Goal: Browse casually: Explore the website without a specific task or goal

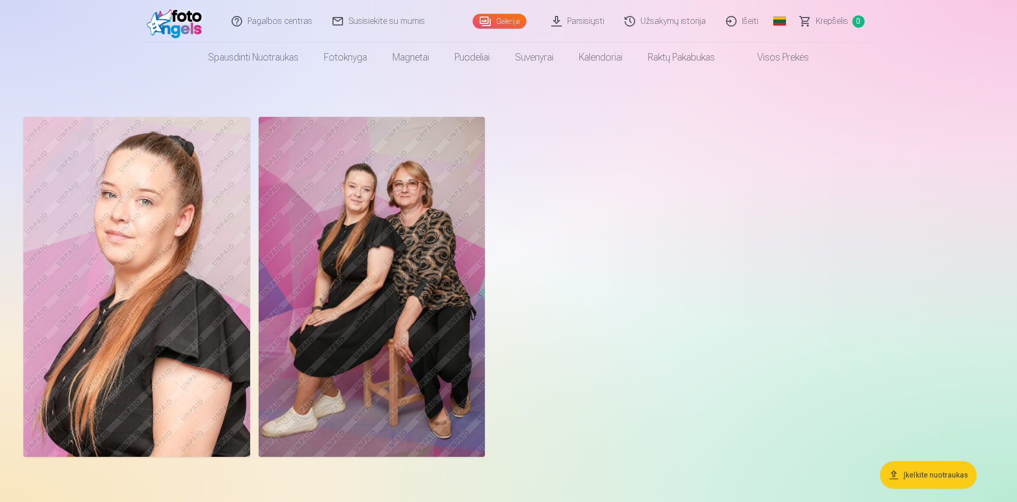
click at [423, 321] on img at bounding box center [372, 287] width 227 height 340
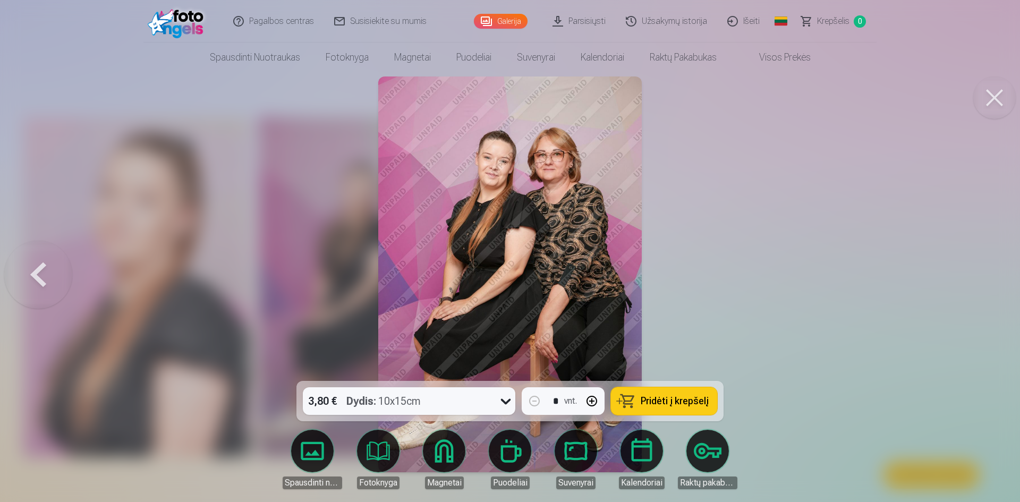
click at [526, 234] on img at bounding box center [509, 274] width 263 height 396
click at [526, 259] on img at bounding box center [509, 274] width 263 height 396
click at [689, 273] on div at bounding box center [510, 251] width 1020 height 502
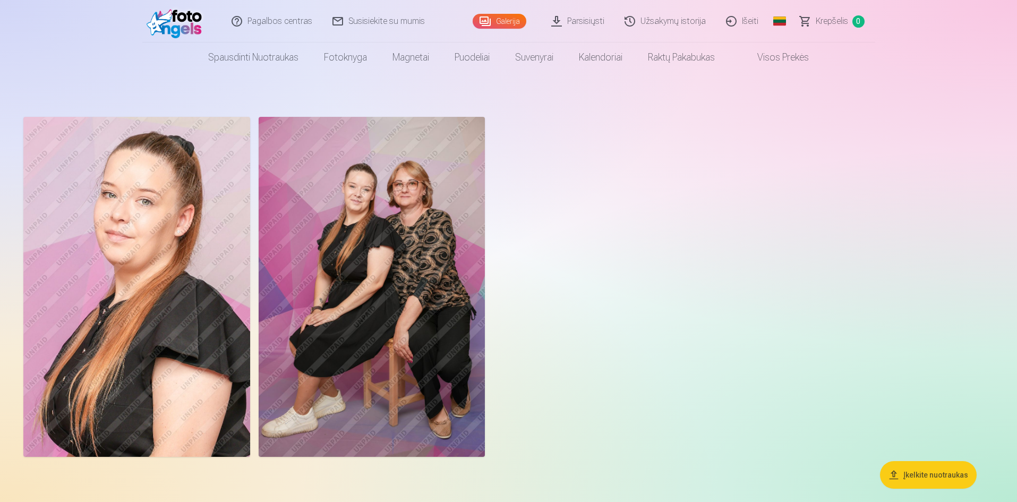
click at [121, 310] on img at bounding box center [136, 287] width 227 height 340
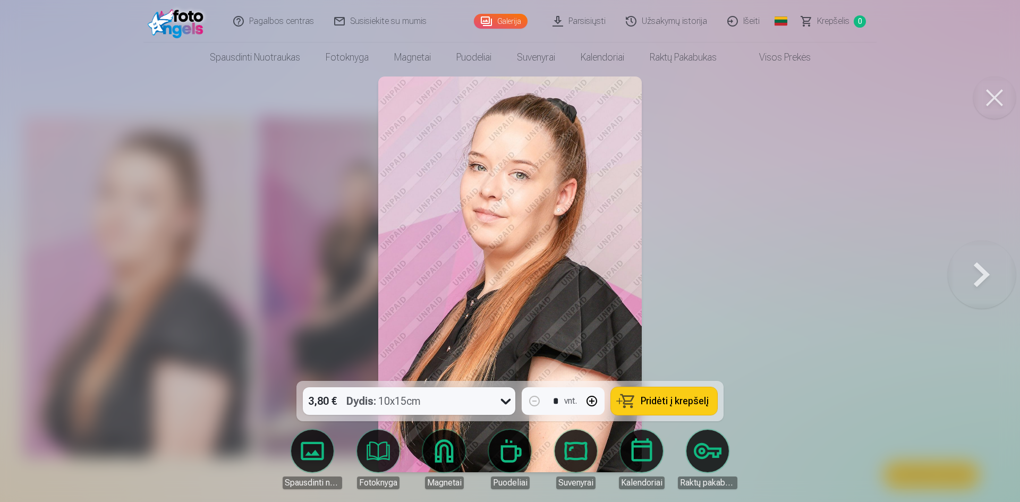
click at [748, 305] on div at bounding box center [510, 251] width 1020 height 502
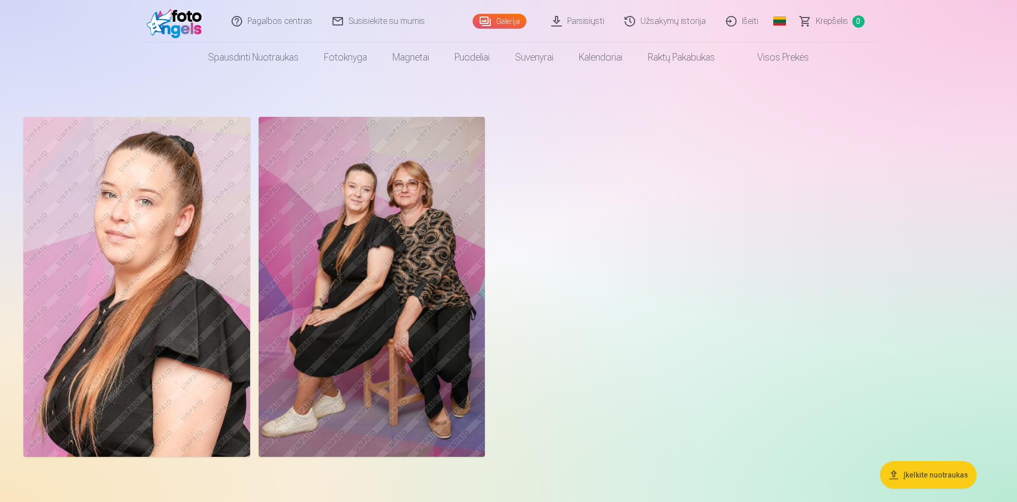
click at [423, 364] on img at bounding box center [372, 287] width 227 height 340
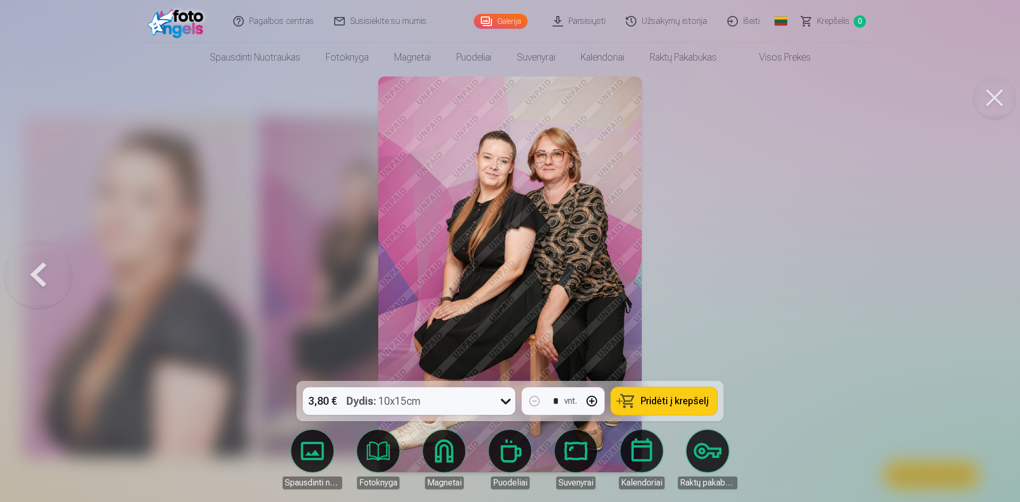
click at [704, 330] on div at bounding box center [510, 251] width 1020 height 502
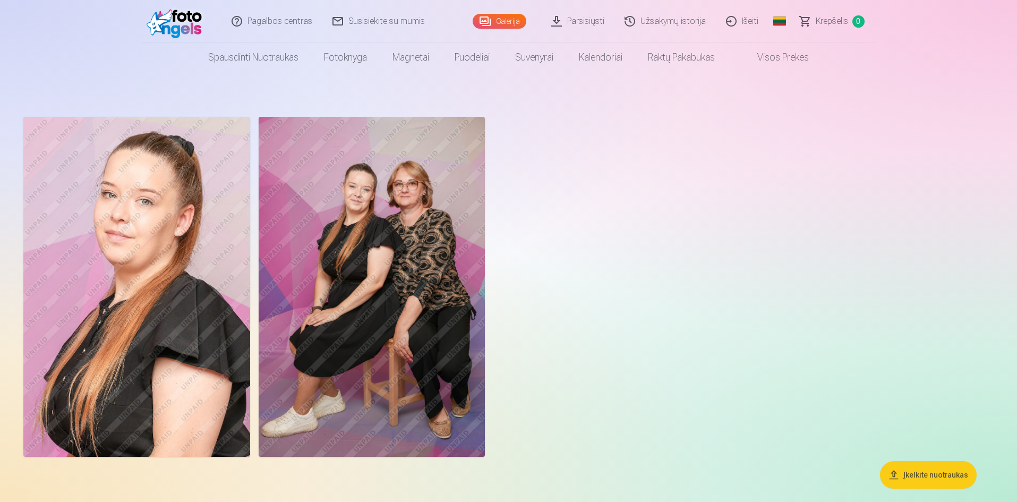
click at [333, 361] on img at bounding box center [372, 287] width 227 height 340
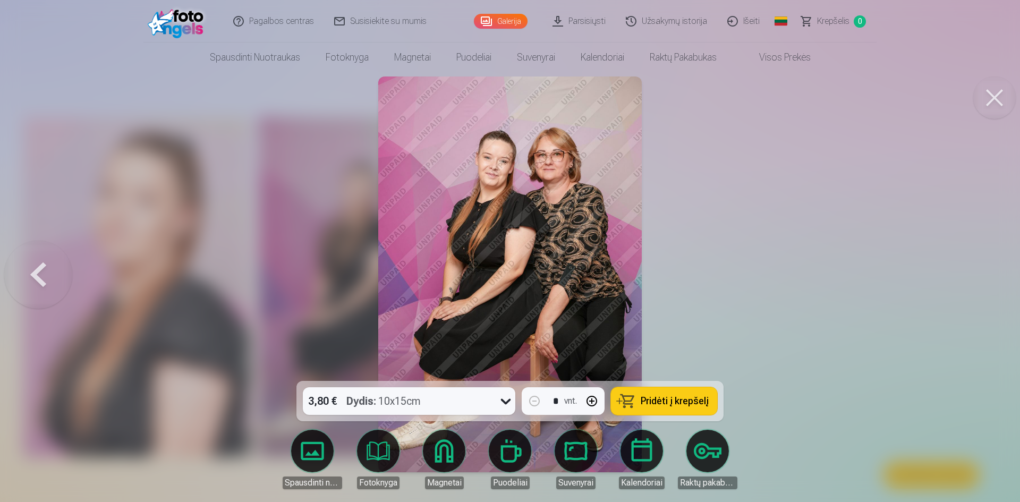
click at [494, 341] on img at bounding box center [509, 274] width 263 height 396
click at [669, 340] on div at bounding box center [510, 251] width 1020 height 502
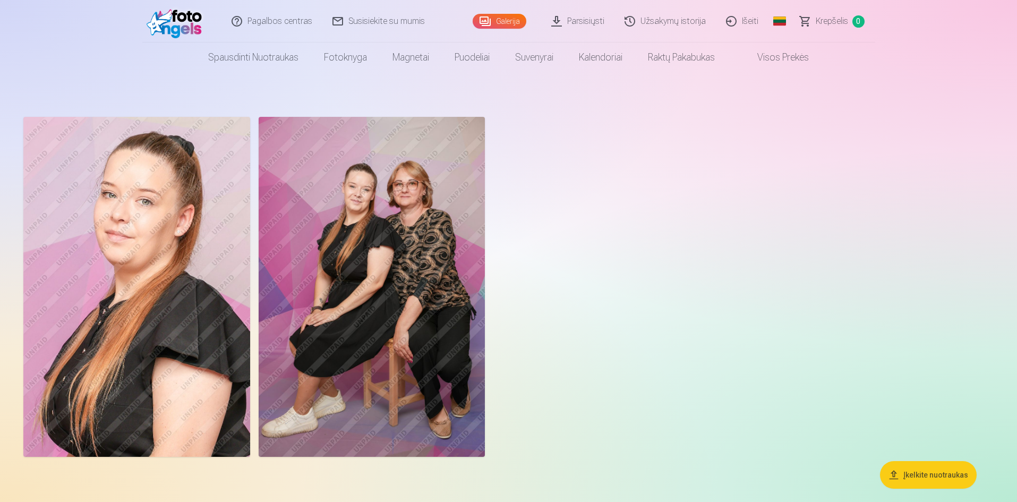
click at [139, 331] on img at bounding box center [136, 287] width 227 height 340
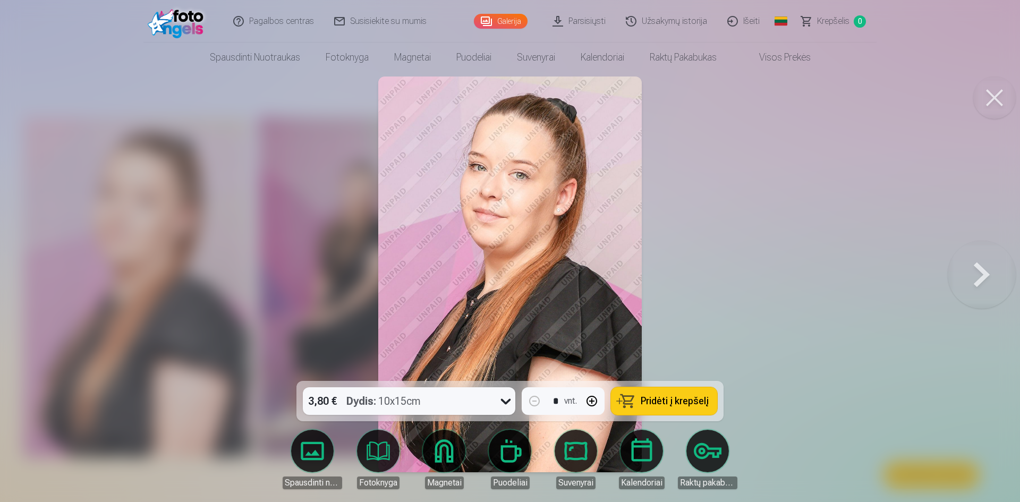
click at [748, 328] on div at bounding box center [510, 251] width 1020 height 502
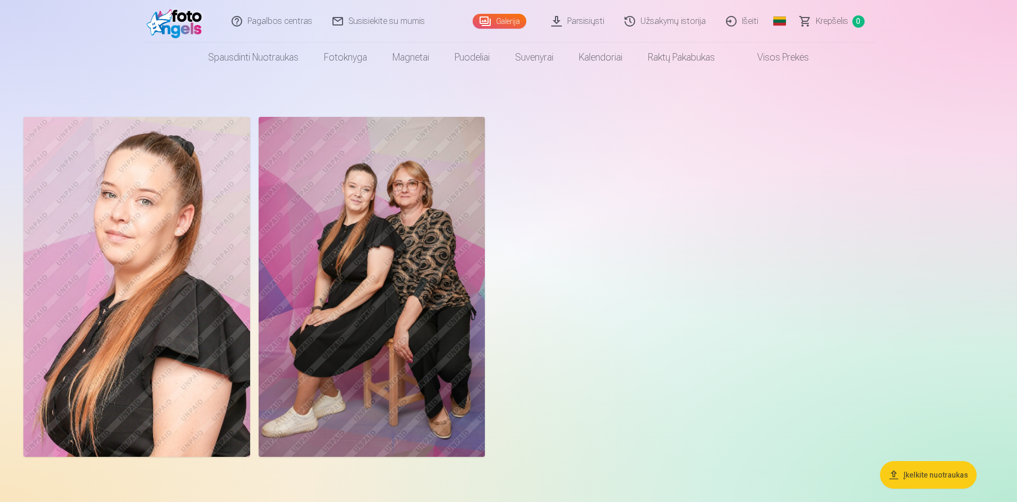
click at [341, 397] on img at bounding box center [372, 287] width 227 height 340
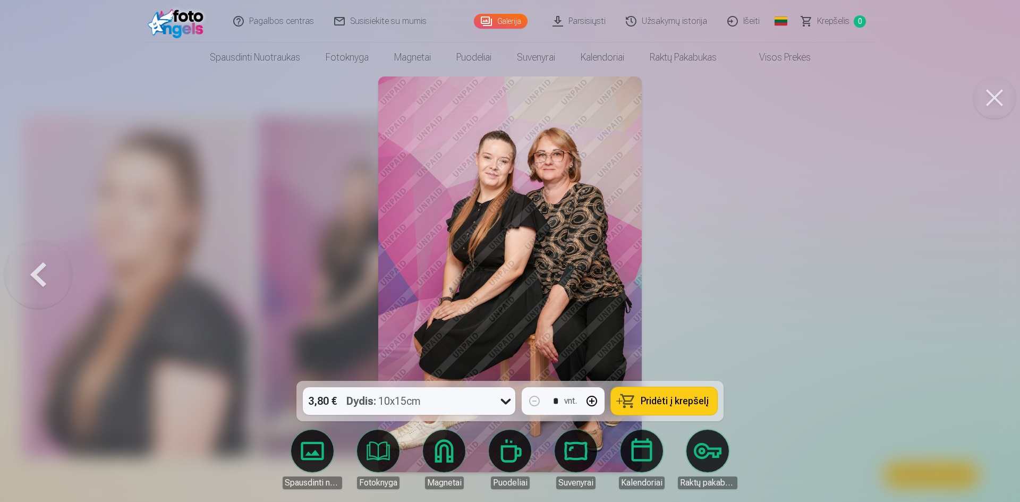
click at [814, 343] on div at bounding box center [510, 251] width 1020 height 502
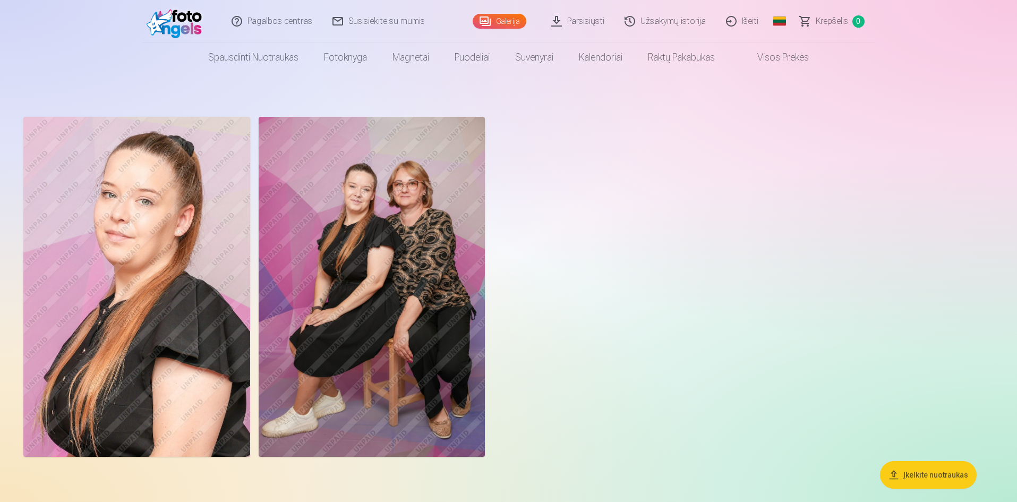
click at [465, 355] on img at bounding box center [372, 287] width 227 height 340
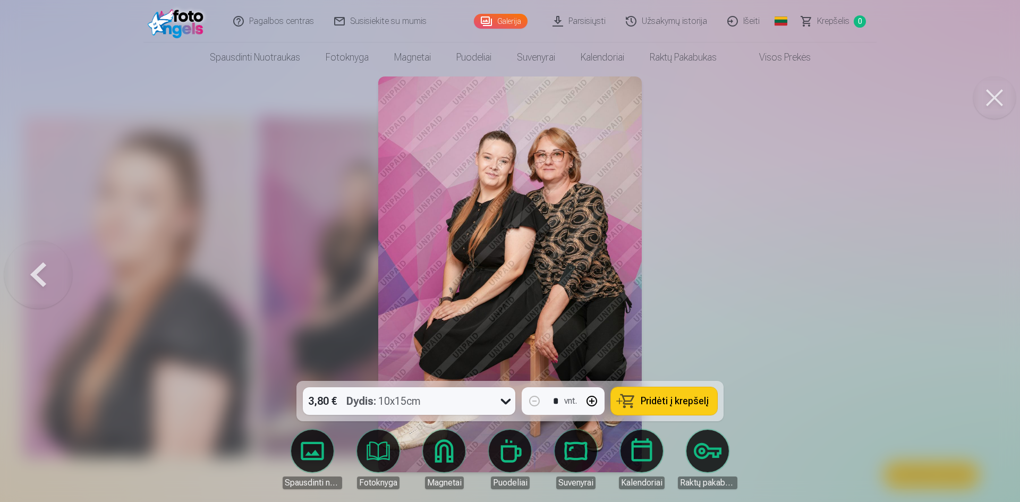
click at [701, 367] on div at bounding box center [510, 251] width 1020 height 502
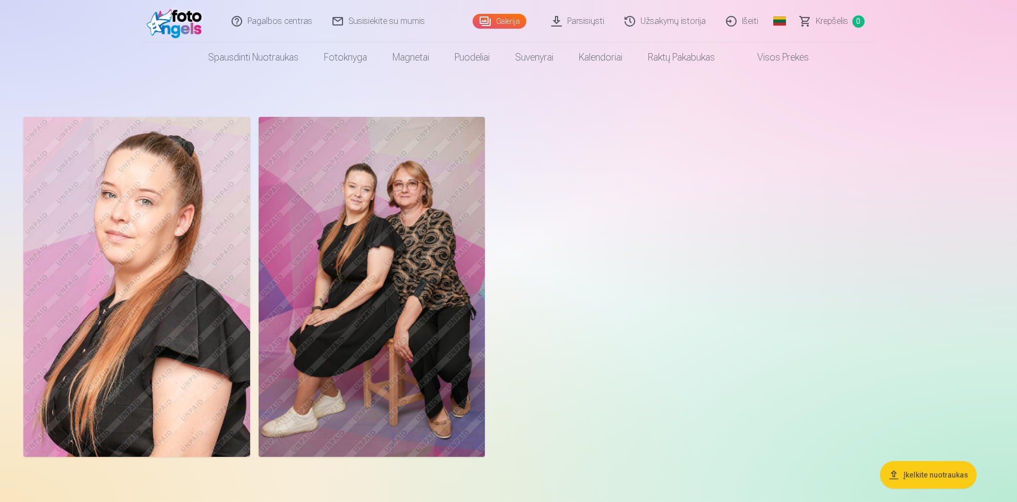
click at [434, 266] on img at bounding box center [372, 287] width 227 height 340
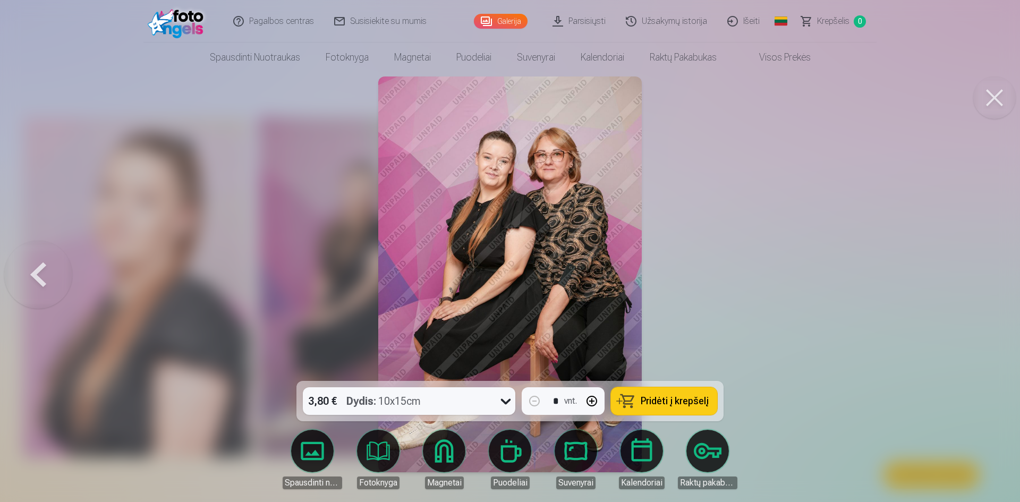
click at [707, 246] on div at bounding box center [510, 251] width 1020 height 502
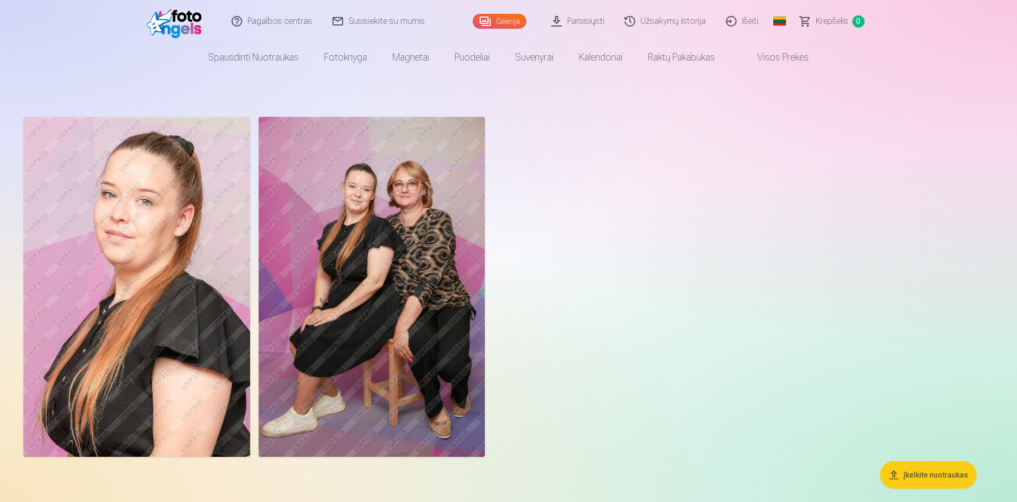
click at [412, 397] on img at bounding box center [372, 287] width 227 height 340
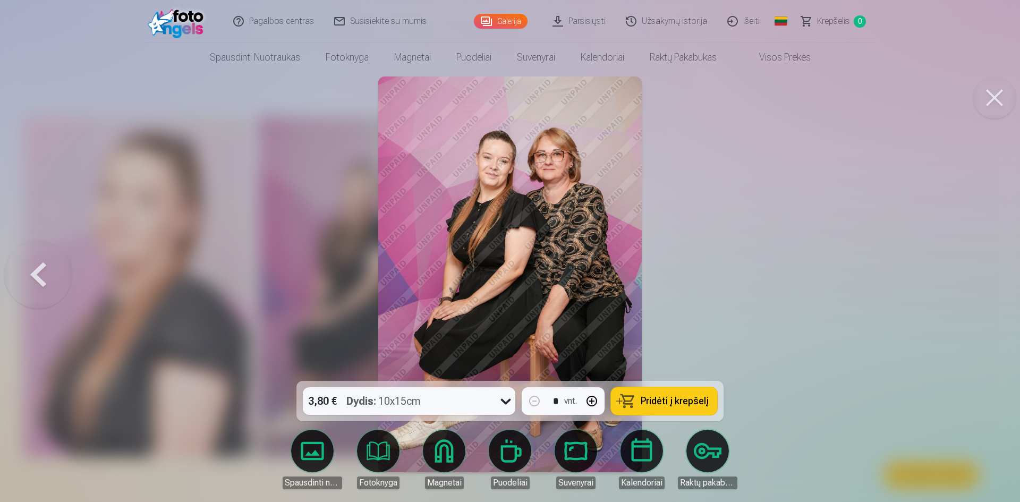
click at [812, 341] on div at bounding box center [510, 251] width 1020 height 502
